Goal: Find specific page/section: Find specific page/section

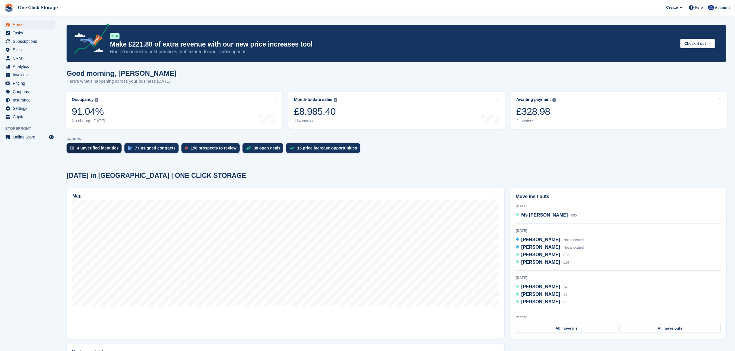
click at [88, 149] on div "4 unverified identities" at bounding box center [98, 148] width 42 height 5
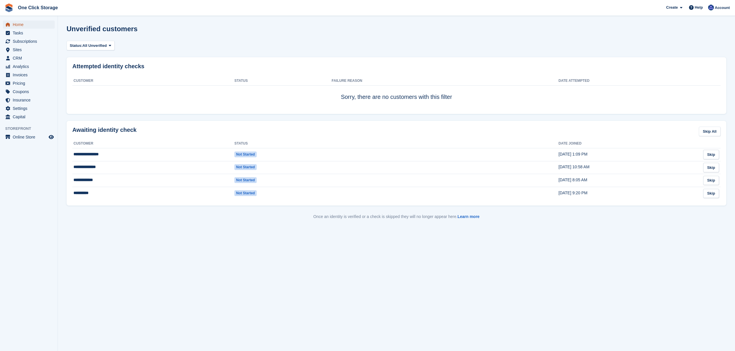
click at [26, 26] on span "Home" at bounding box center [30, 25] width 35 height 8
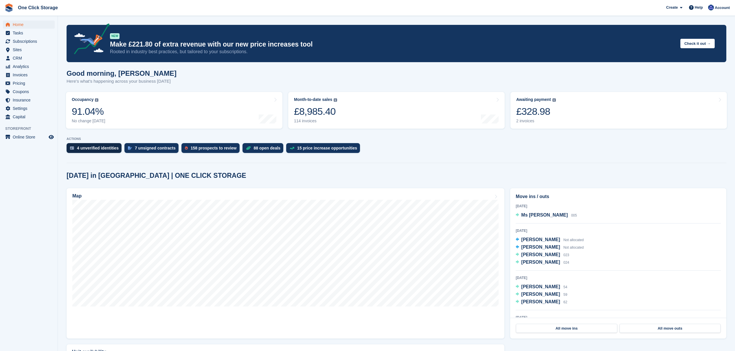
click at [101, 150] on div "4 unverified identities" at bounding box center [98, 148] width 42 height 5
click at [151, 147] on div "7 unsigned contracts" at bounding box center [155, 148] width 41 height 5
